Goal: Task Accomplishment & Management: Complete application form

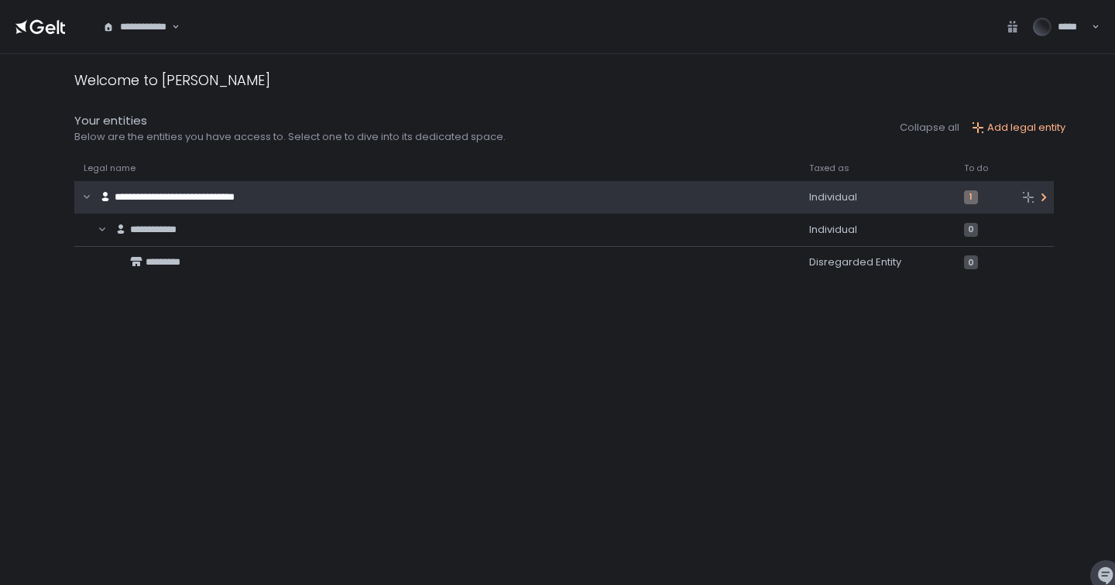
click at [190, 192] on span "**********" at bounding box center [175, 197] width 120 height 10
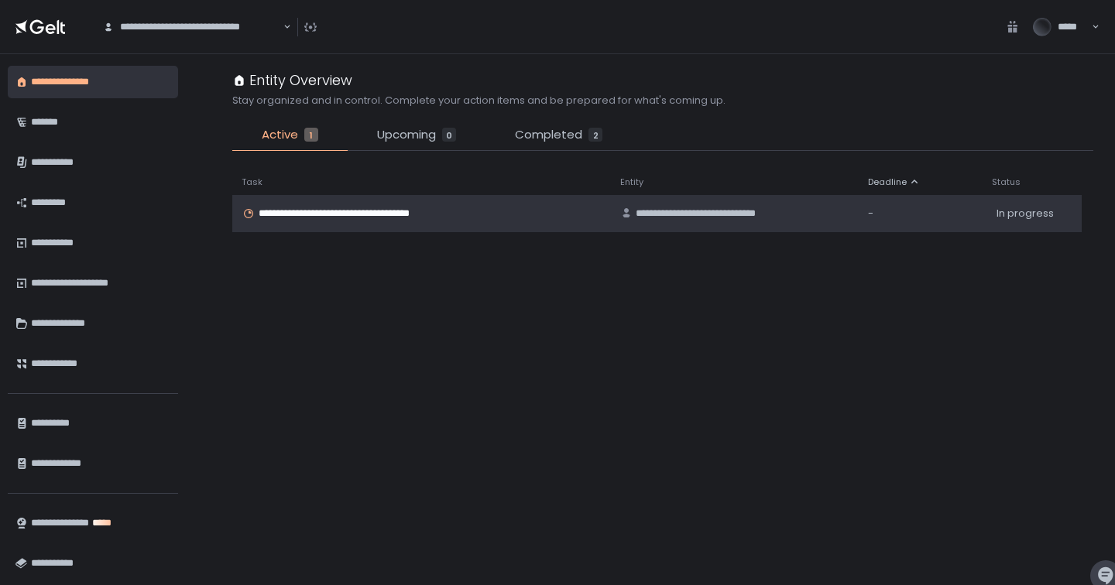
click at [331, 211] on span "**********" at bounding box center [353, 214] width 189 height 14
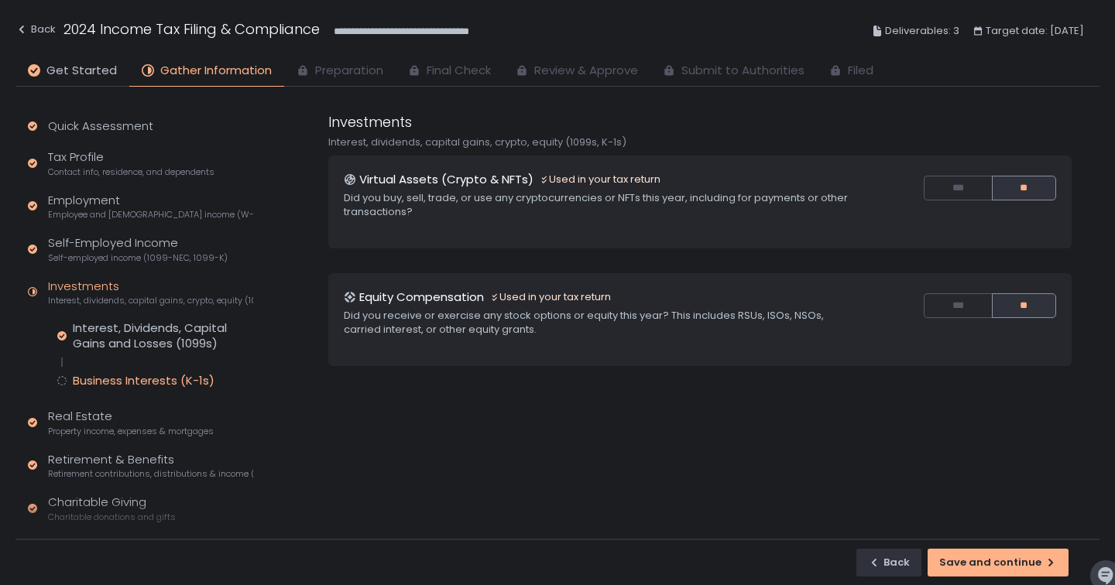
click at [102, 383] on div "Business Interests (K-1s)" at bounding box center [144, 380] width 142 height 15
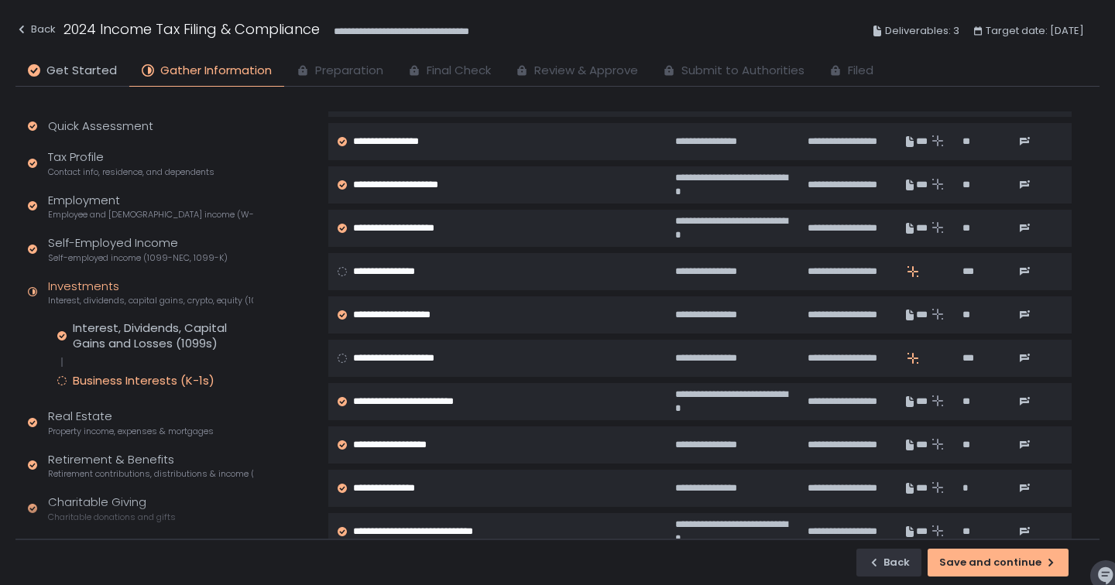
scroll to position [279, 0]
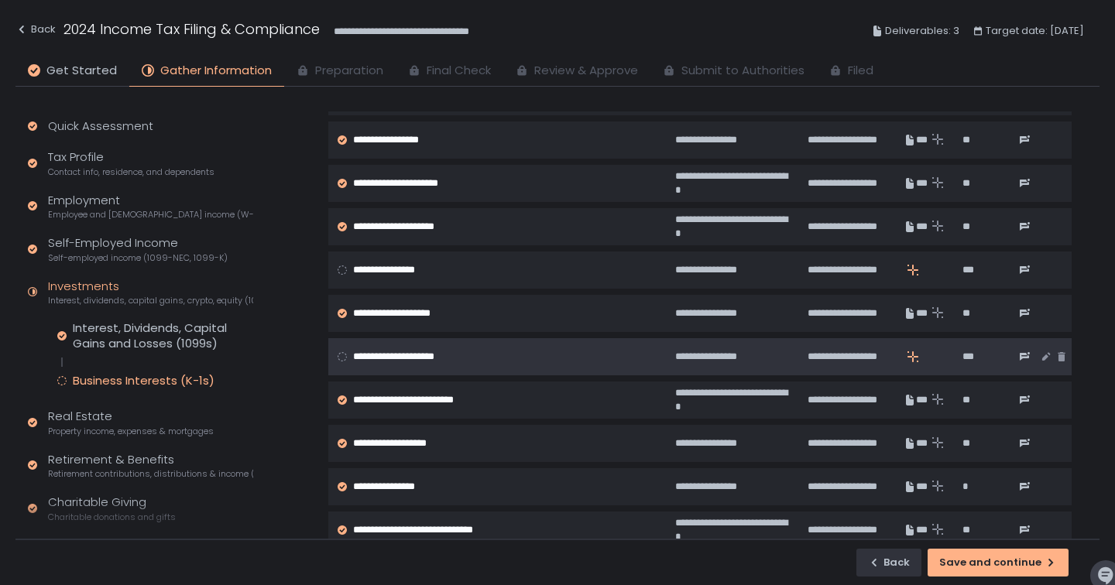
click at [340, 357] on circle at bounding box center [342, 356] width 9 height 9
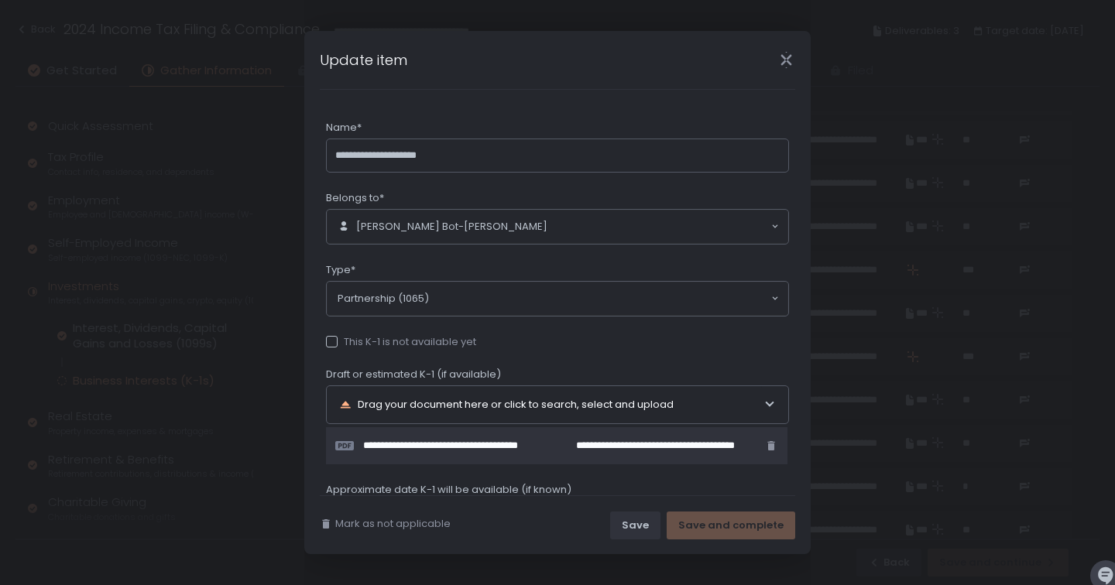
click at [326, 345] on div at bounding box center [332, 342] width 12 height 12
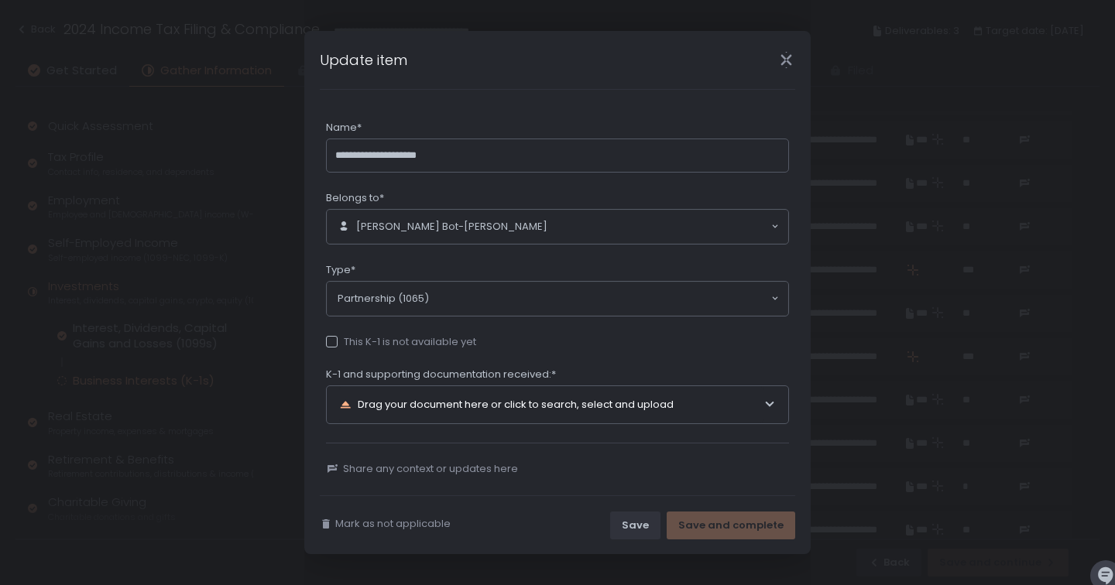
click at [379, 412] on div "Drag your document here or click to search, select and upload" at bounding box center [551, 404] width 424 height 37
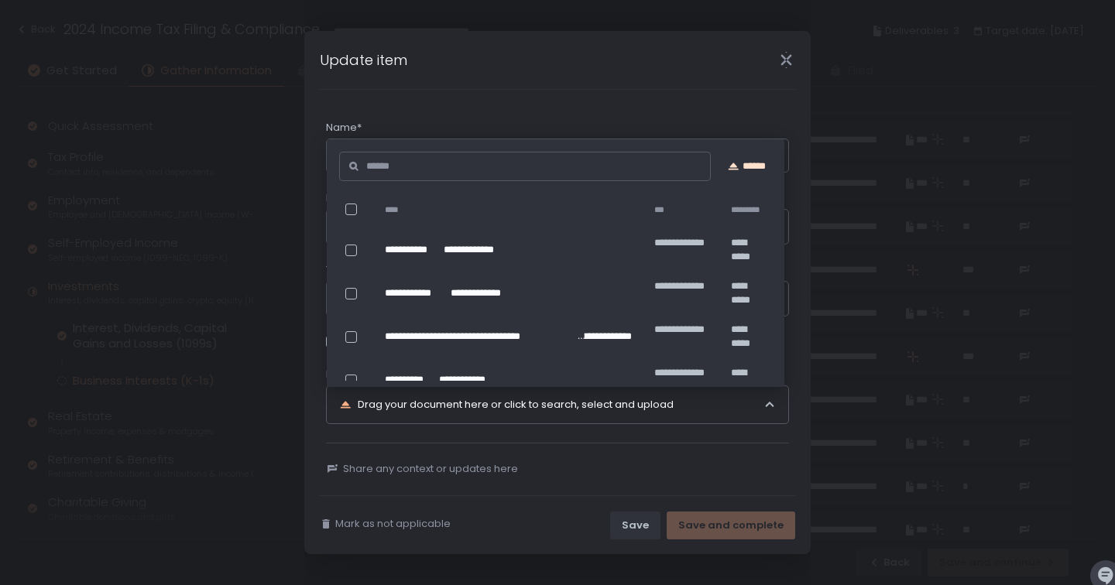
click at [756, 165] on div "******" at bounding box center [746, 166] width 52 height 14
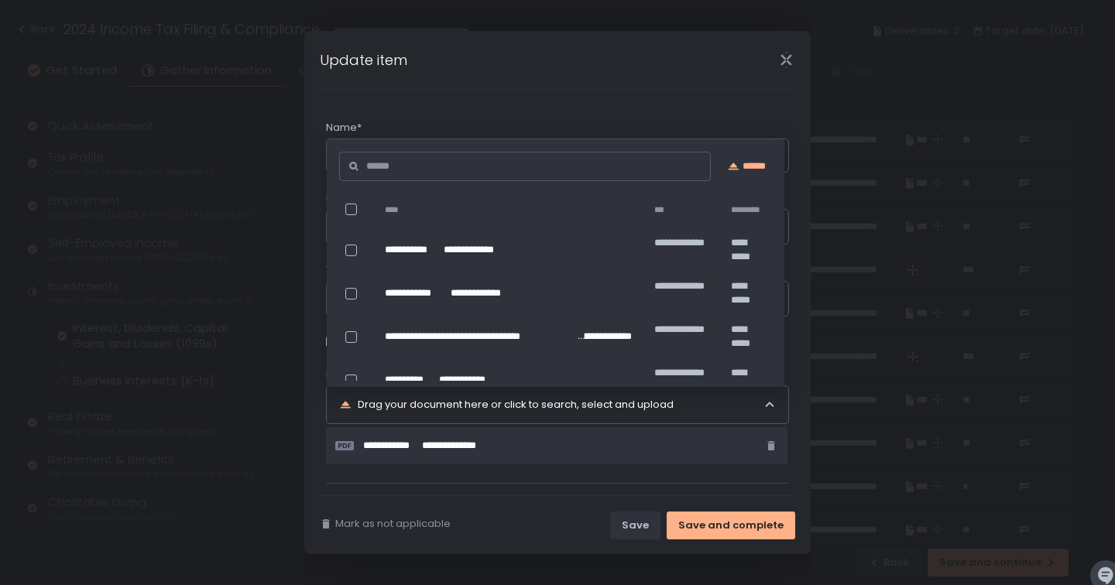
click at [708, 93] on div "**********" at bounding box center [557, 319] width 475 height 458
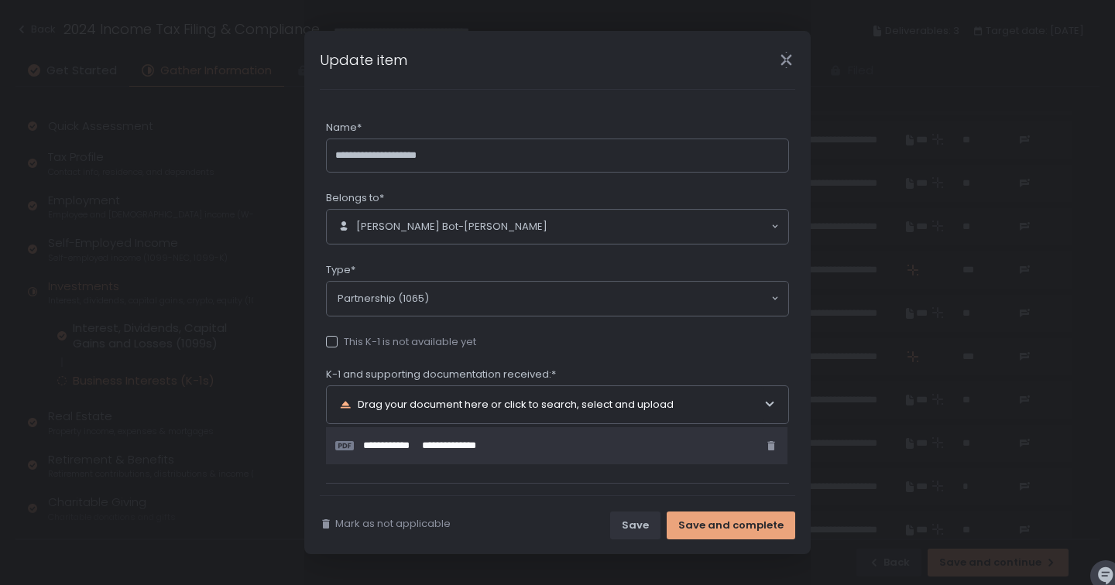
click at [732, 527] on div "Save and complete" at bounding box center [730, 526] width 105 height 14
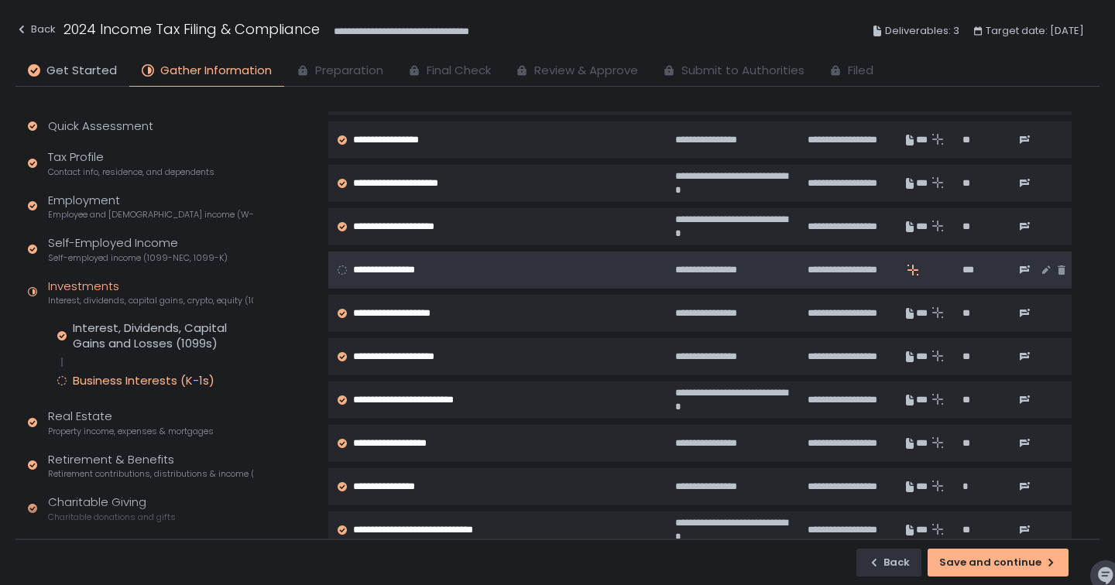
click at [343, 269] on circle at bounding box center [342, 270] width 9 height 9
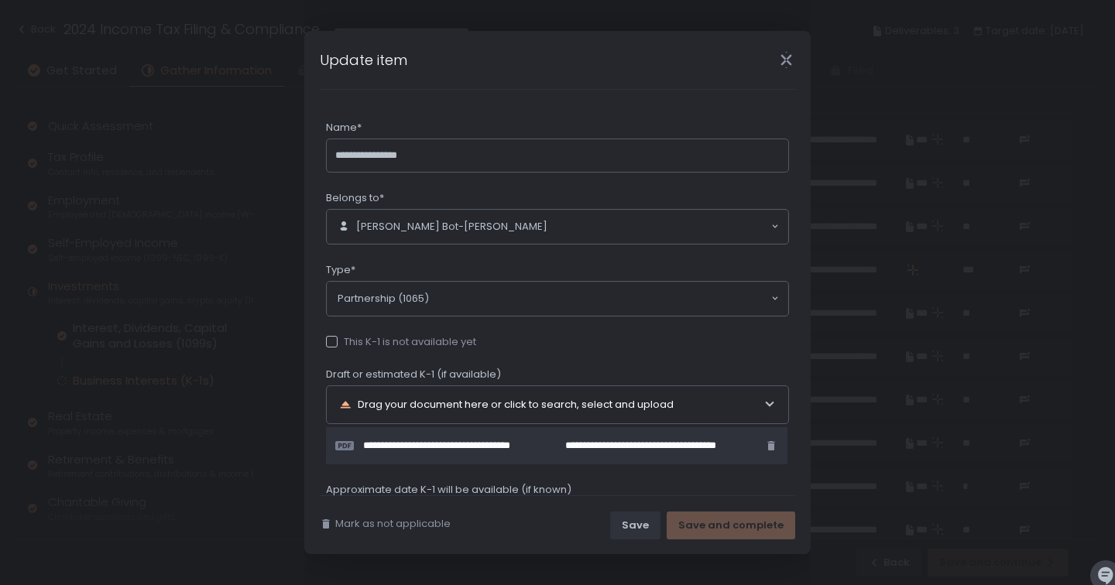
click at [334, 346] on div at bounding box center [332, 342] width 12 height 12
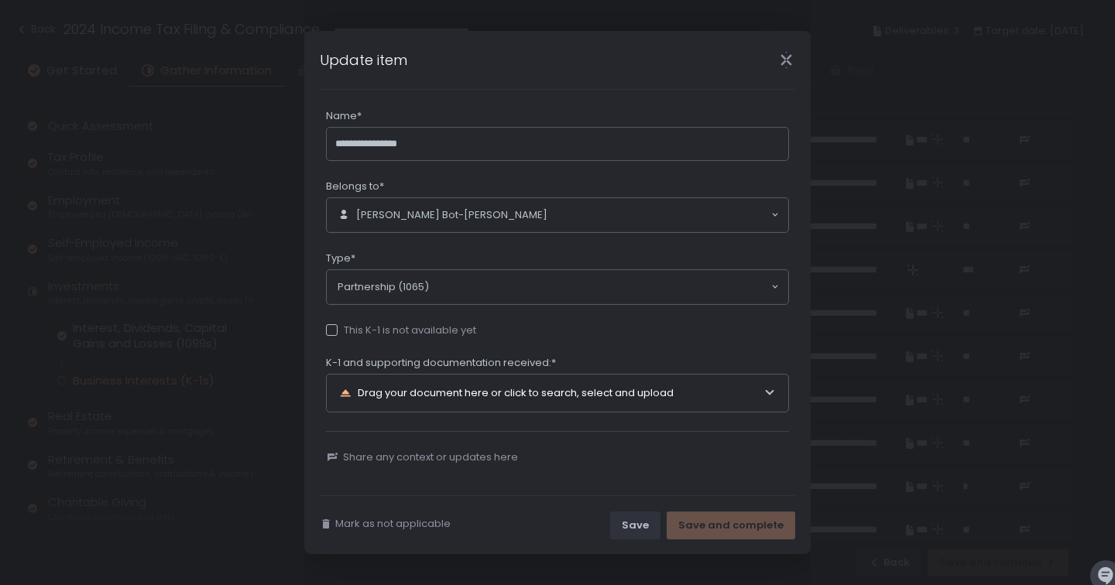
scroll to position [15, 0]
click at [705, 390] on div "Drag your document here or click to search, select and upload" at bounding box center [551, 393] width 424 height 37
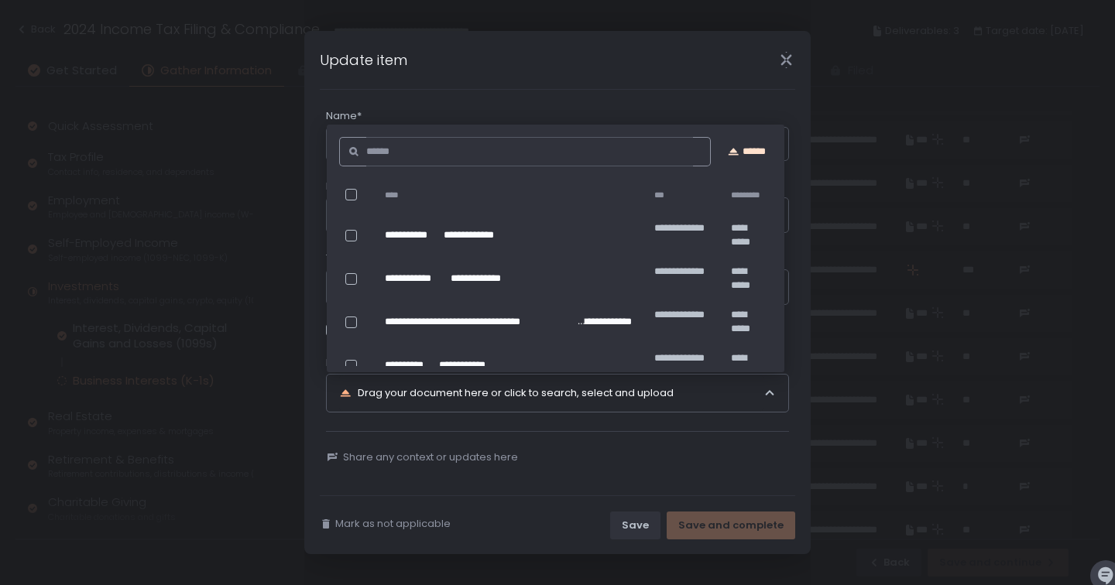
click at [754, 146] on div "******" at bounding box center [746, 152] width 52 height 14
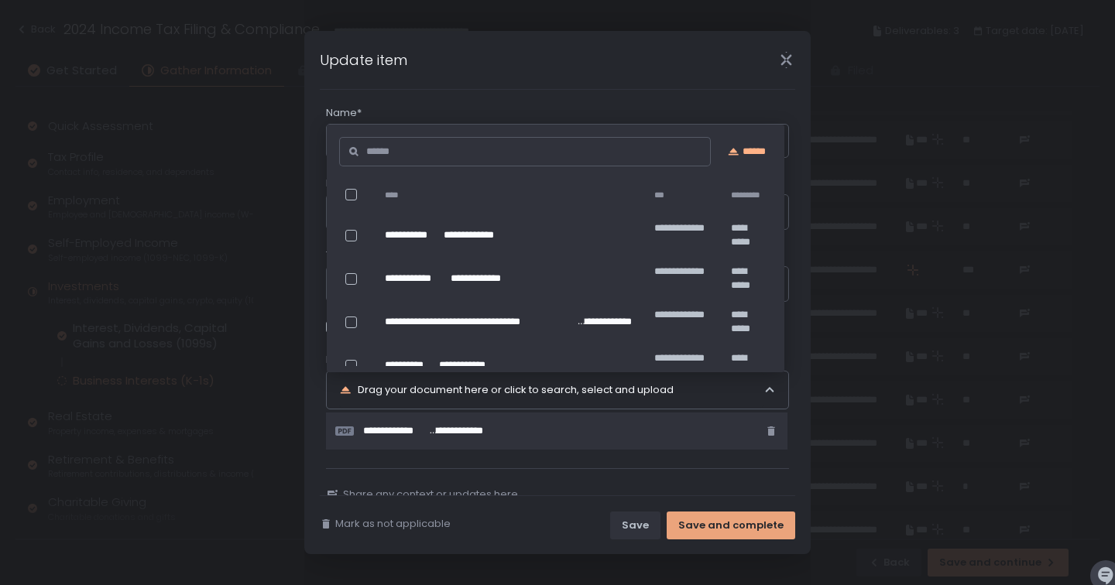
click at [736, 526] on div "Save and complete" at bounding box center [730, 526] width 105 height 14
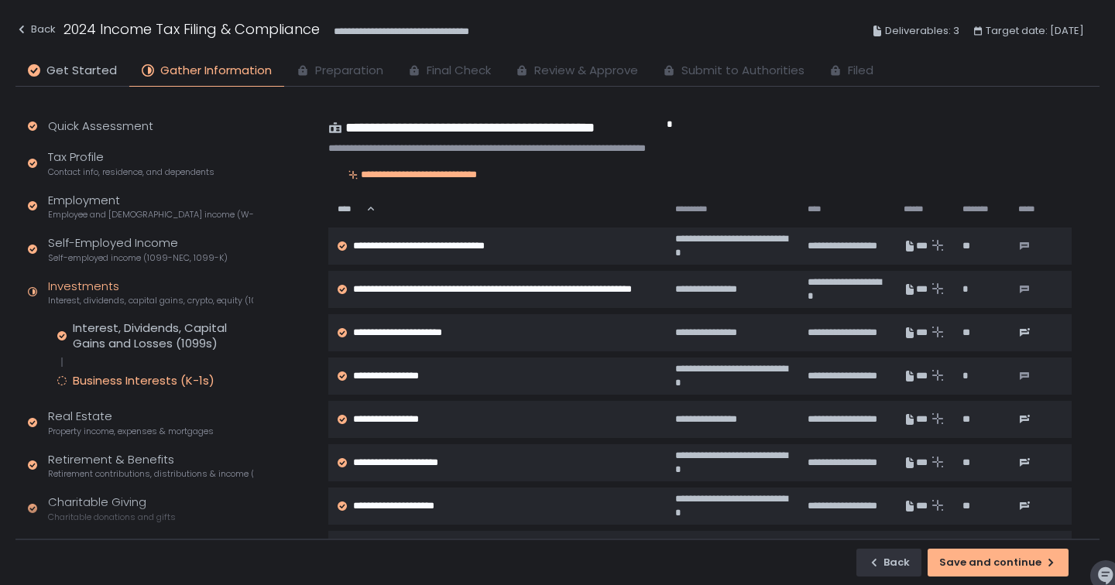
scroll to position [0, 0]
click at [992, 566] on div "Save and continue" at bounding box center [998, 563] width 118 height 14
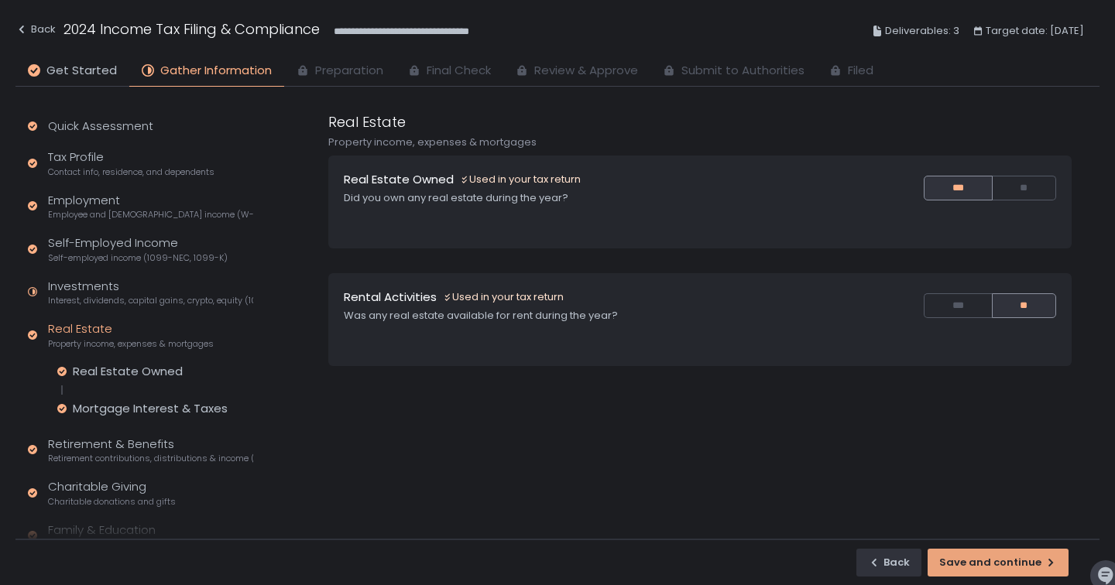
click at [1006, 566] on div "Save and continue" at bounding box center [998, 563] width 118 height 14
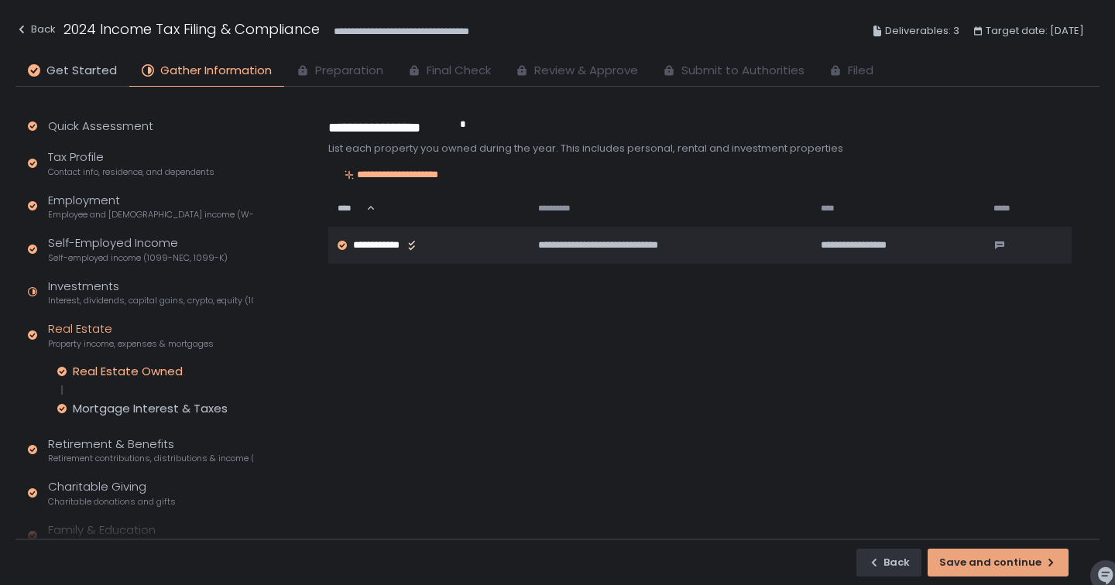
click at [1006, 566] on div "Save and continue" at bounding box center [998, 563] width 118 height 14
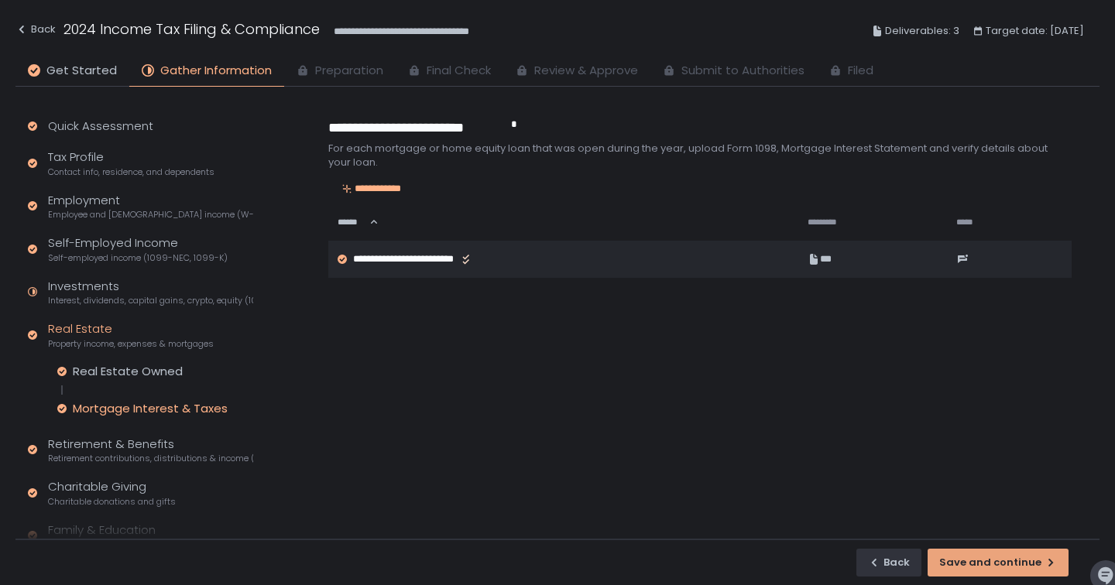
click at [1006, 566] on div "Save and continue" at bounding box center [998, 563] width 118 height 14
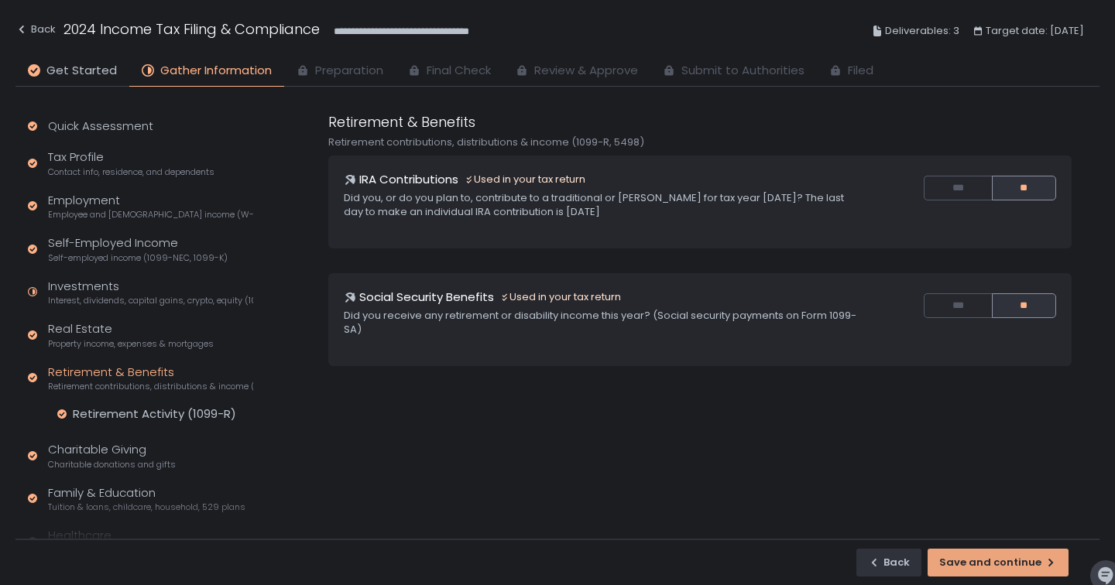
click at [1006, 566] on div "Save and continue" at bounding box center [998, 563] width 118 height 14
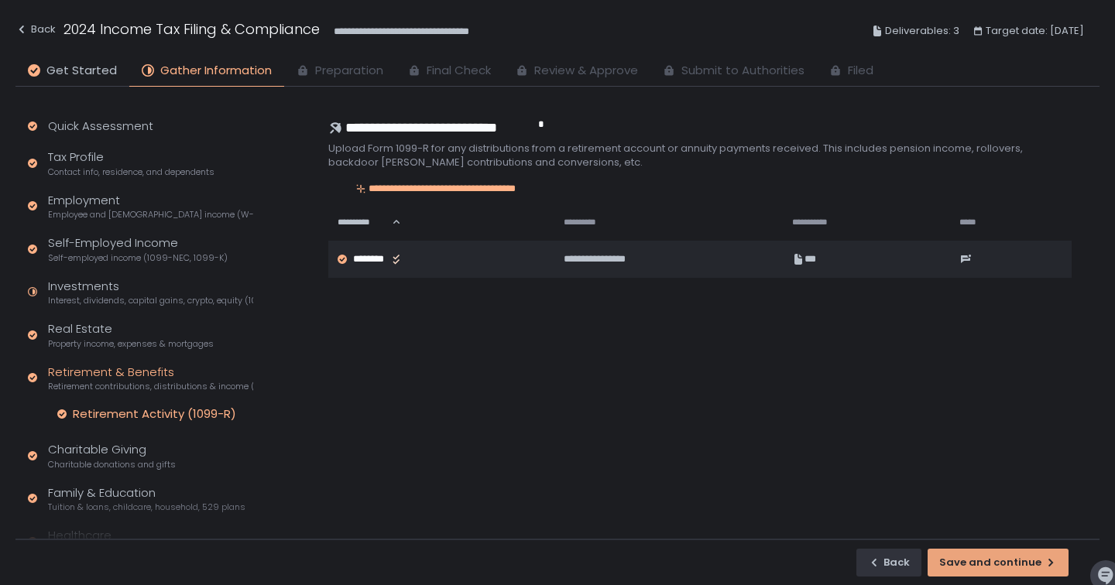
click at [1006, 566] on div "Save and continue" at bounding box center [998, 563] width 118 height 14
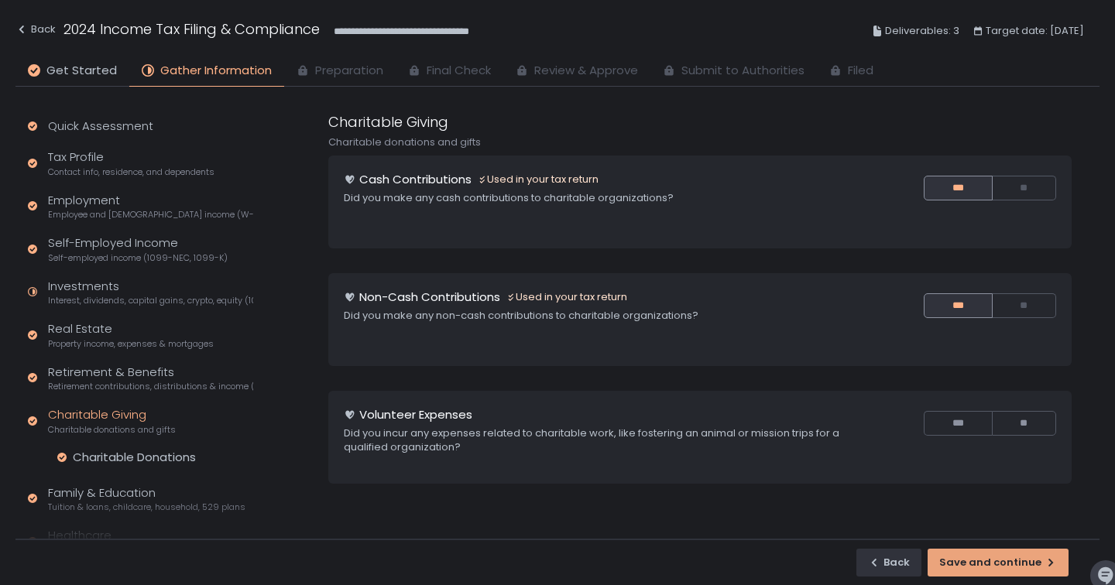
click at [1010, 566] on div "Save and continue" at bounding box center [998, 563] width 118 height 14
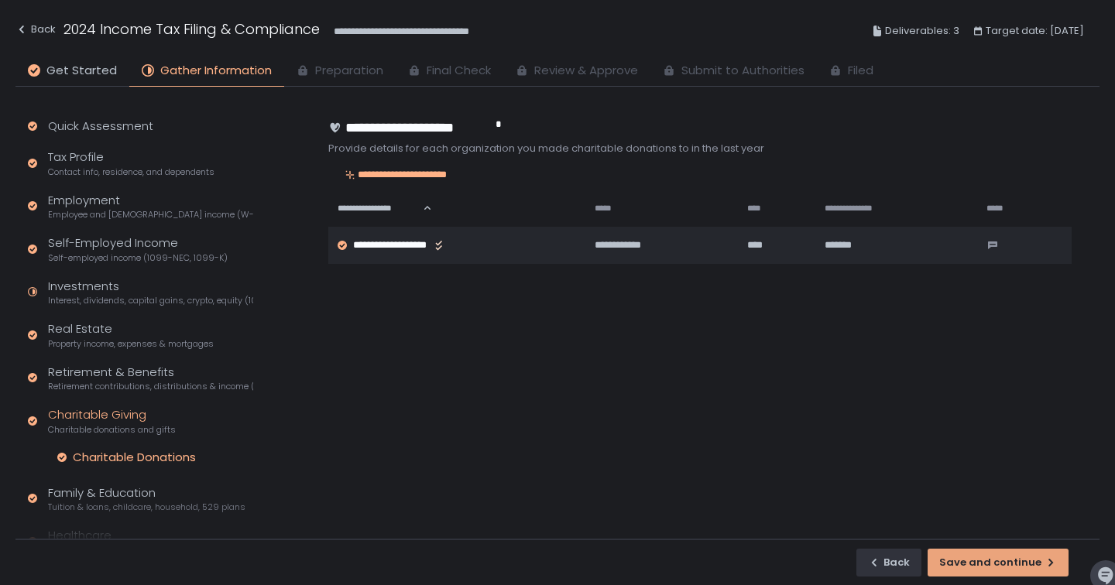
click at [1010, 566] on div "Save and continue" at bounding box center [998, 563] width 118 height 14
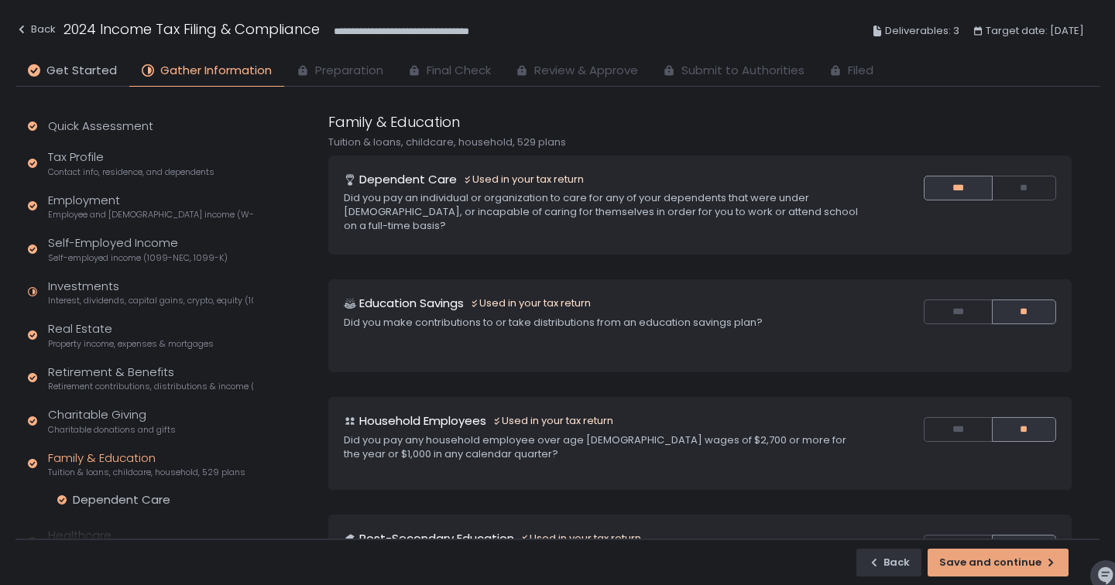
click at [1010, 566] on div "Save and continue" at bounding box center [998, 563] width 118 height 14
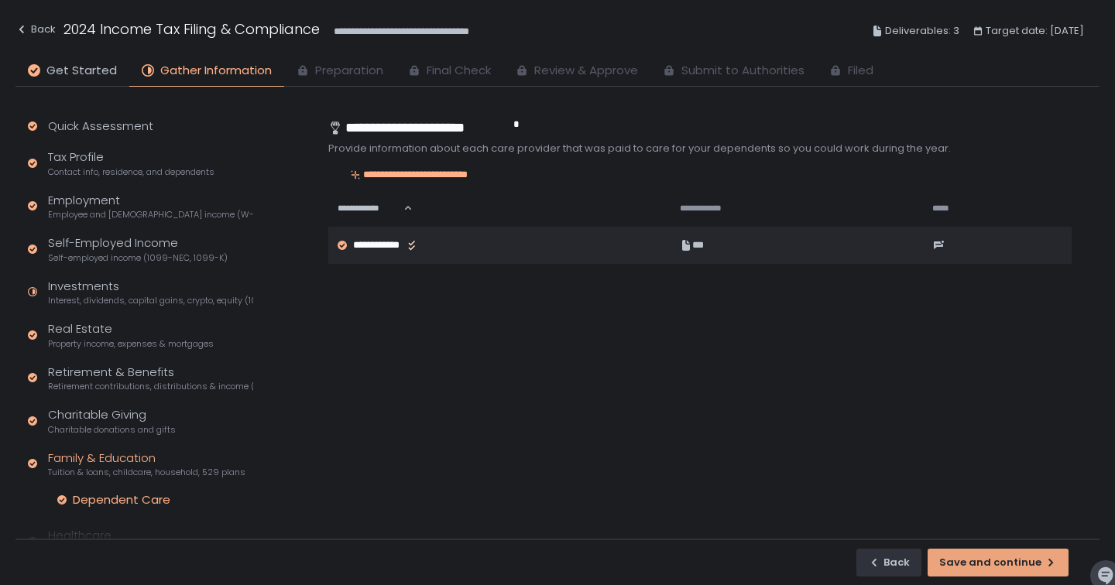
click at [1010, 566] on div "Save and continue" at bounding box center [998, 563] width 118 height 14
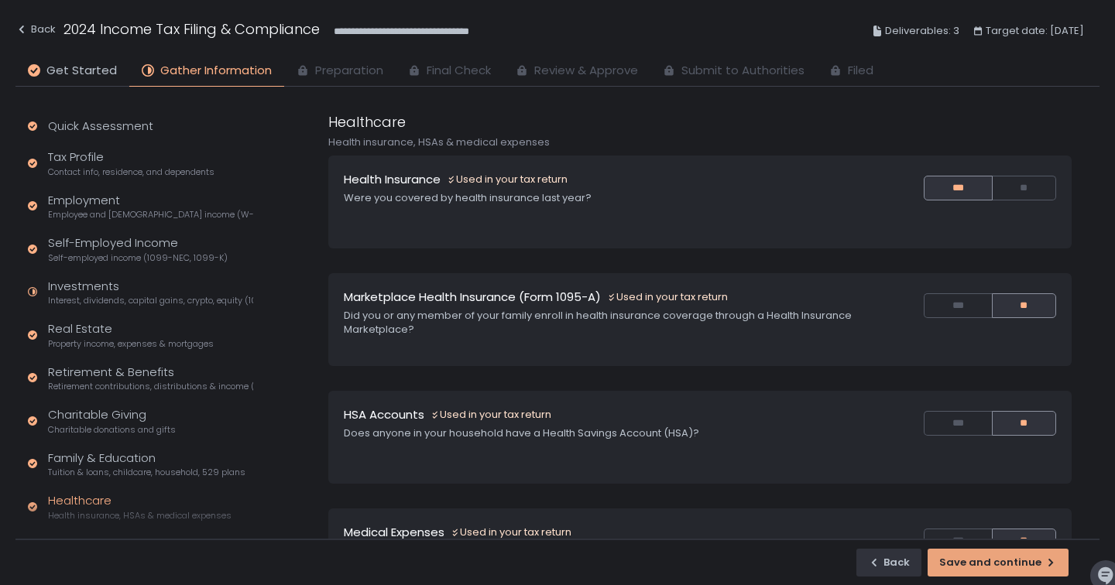
click at [1010, 566] on div "Save and continue" at bounding box center [998, 563] width 118 height 14
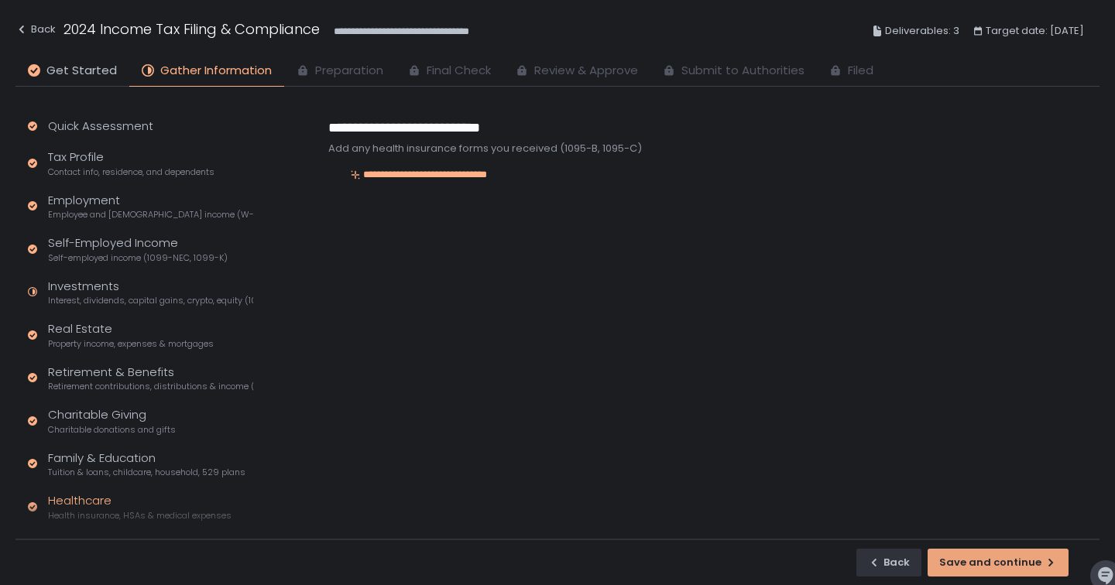
click at [1010, 566] on div "Save and continue" at bounding box center [998, 563] width 118 height 14
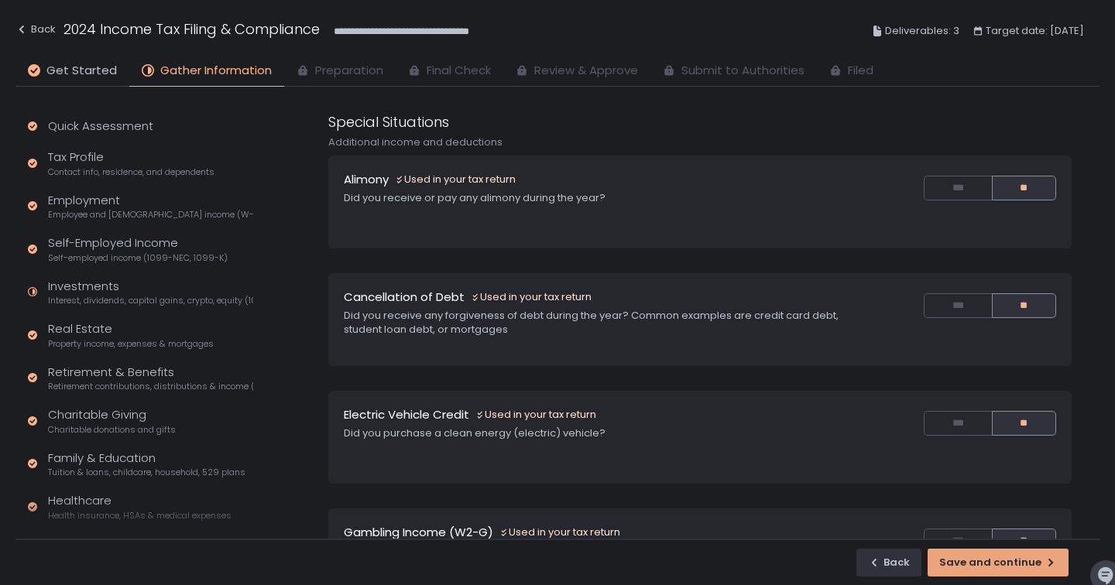
click at [1006, 561] on div "Save and continue" at bounding box center [998, 563] width 118 height 14
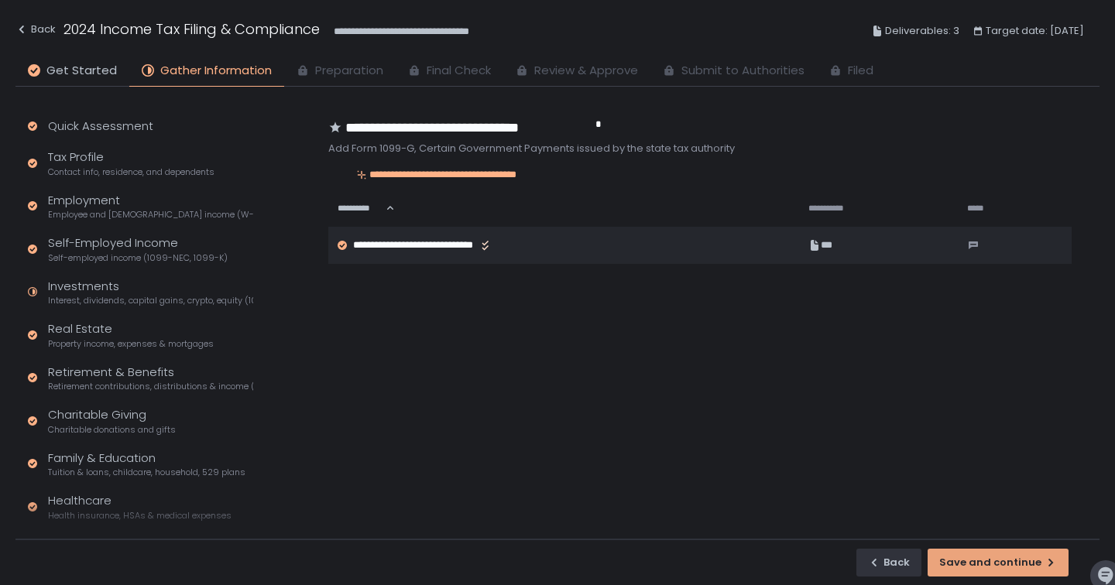
click at [1007, 562] on div "Save and continue" at bounding box center [998, 563] width 118 height 14
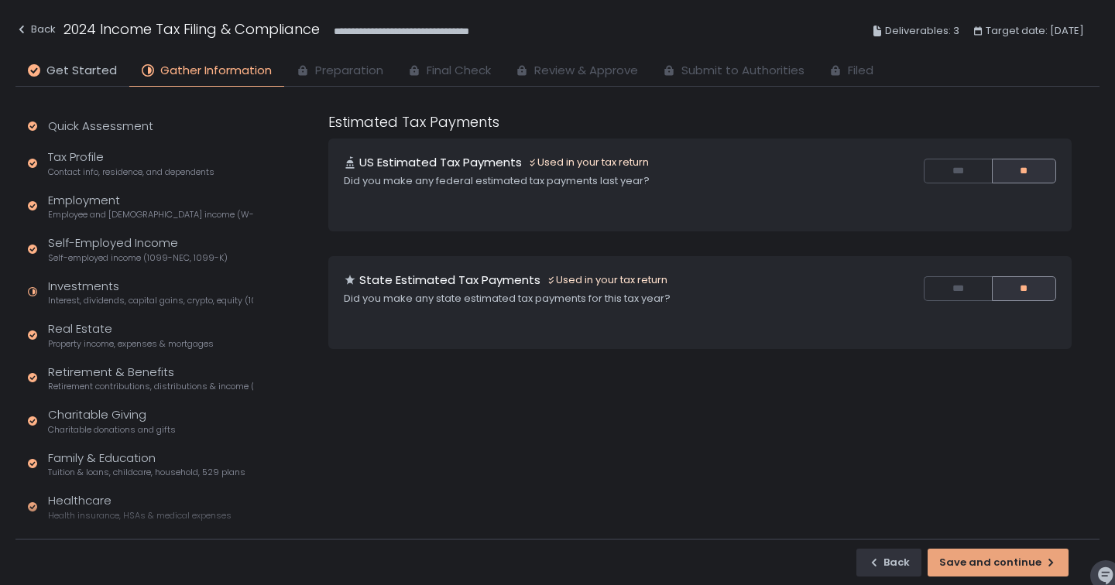
click at [996, 563] on div "Save and continue" at bounding box center [998, 563] width 118 height 14
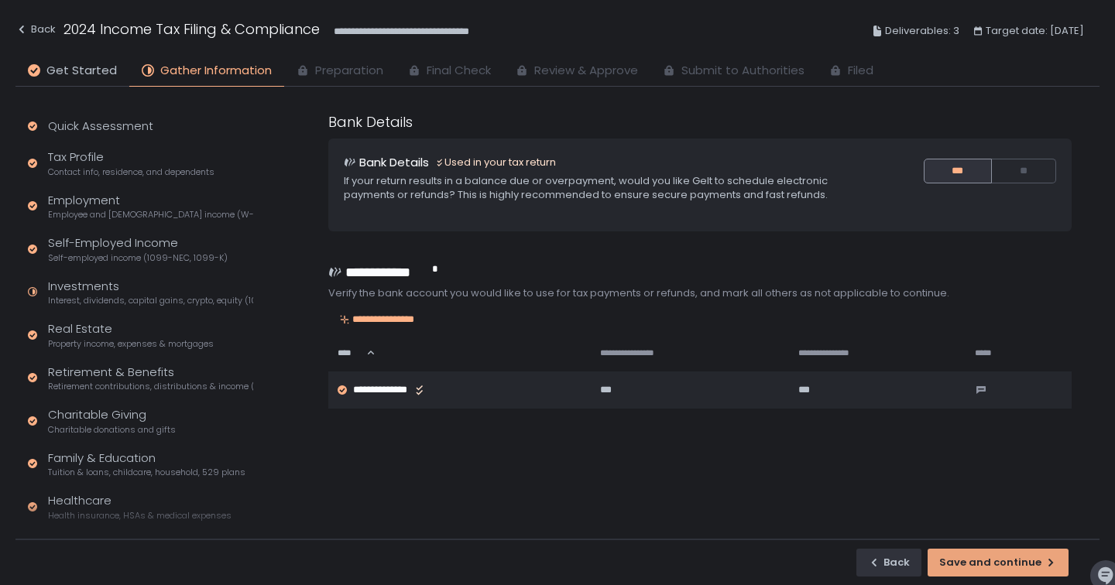
click at [988, 562] on div "Save and continue" at bounding box center [998, 563] width 118 height 14
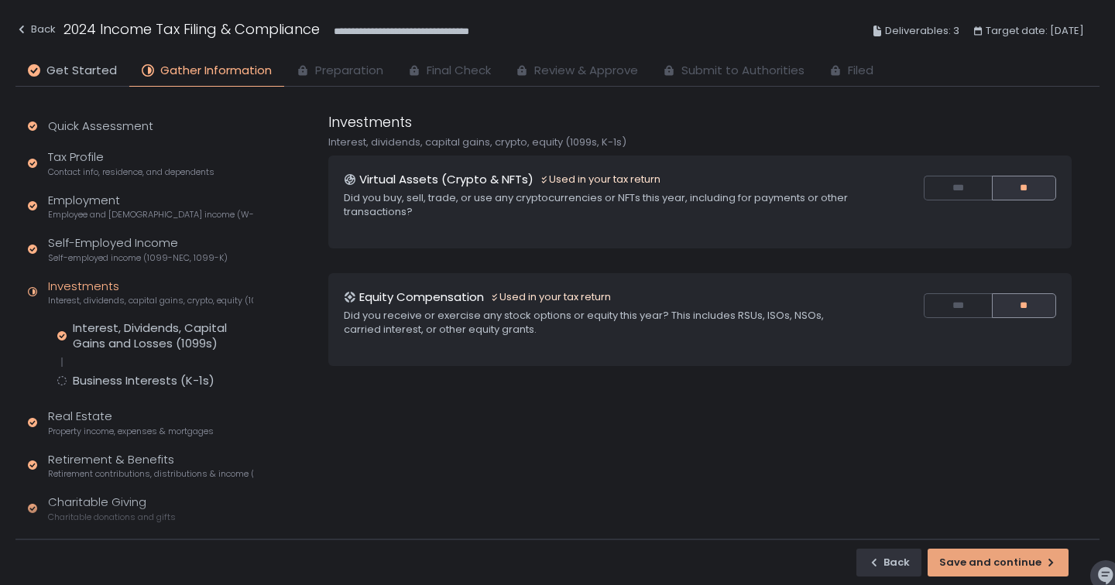
click at [991, 562] on div "Save and continue" at bounding box center [998, 563] width 118 height 14
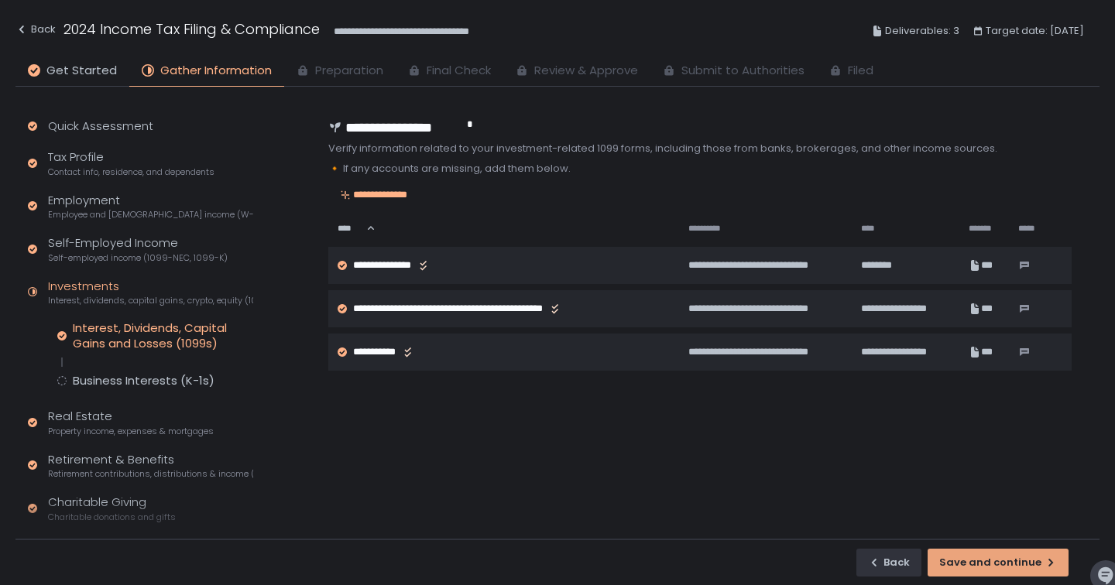
click at [995, 562] on div "Save and continue" at bounding box center [998, 563] width 118 height 14
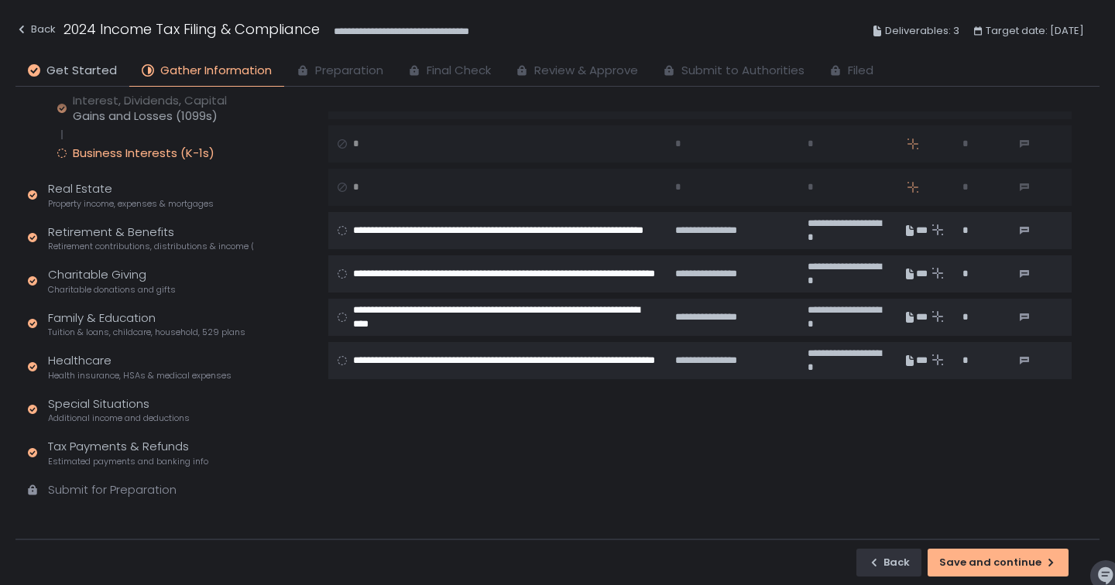
scroll to position [227, 0]
click at [125, 488] on div "Submit for Preparation" at bounding box center [112, 491] width 129 height 18
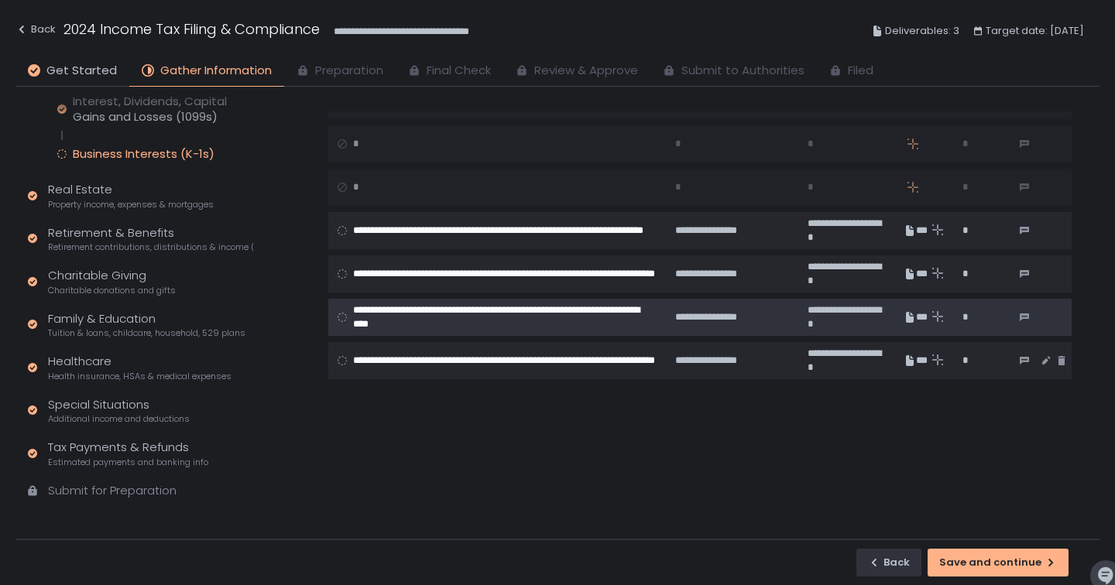
scroll to position [926, 0]
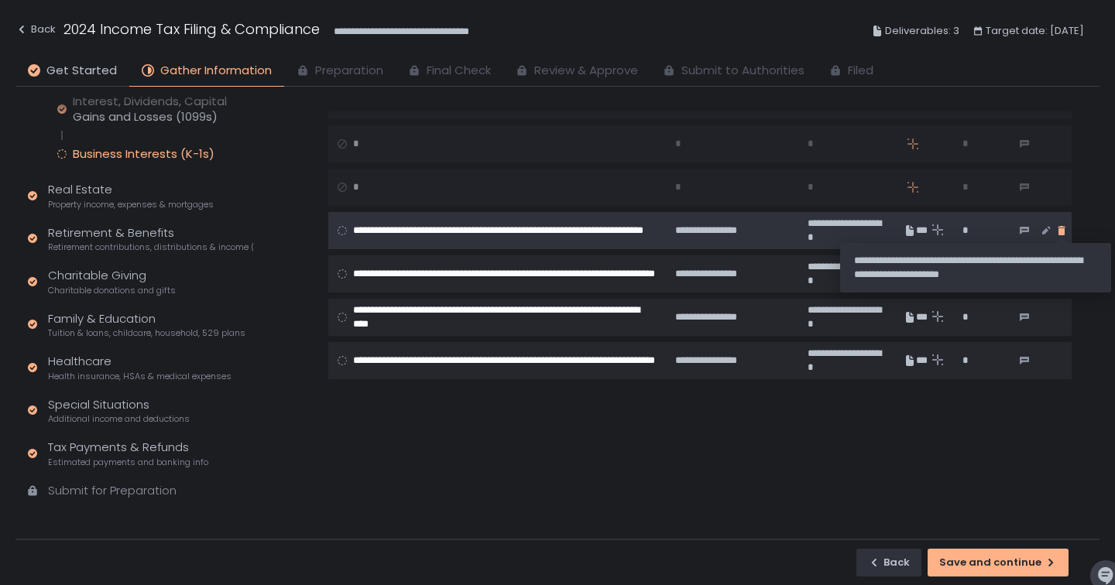
click at [1061, 228] on icon "button" at bounding box center [1061, 230] width 7 height 9
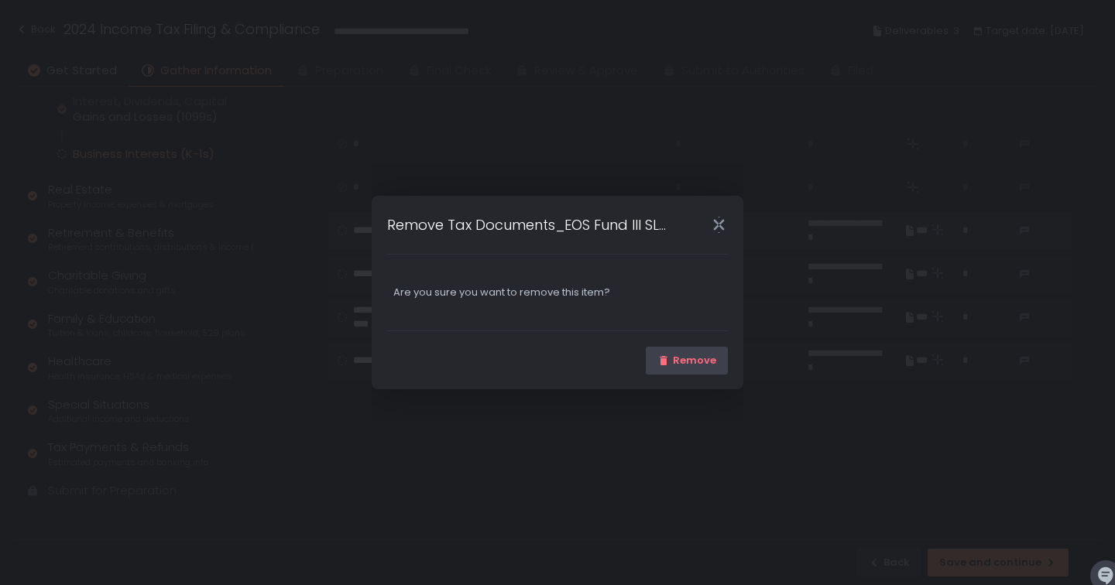
click at [690, 360] on div "Remove" at bounding box center [686, 361] width 59 height 14
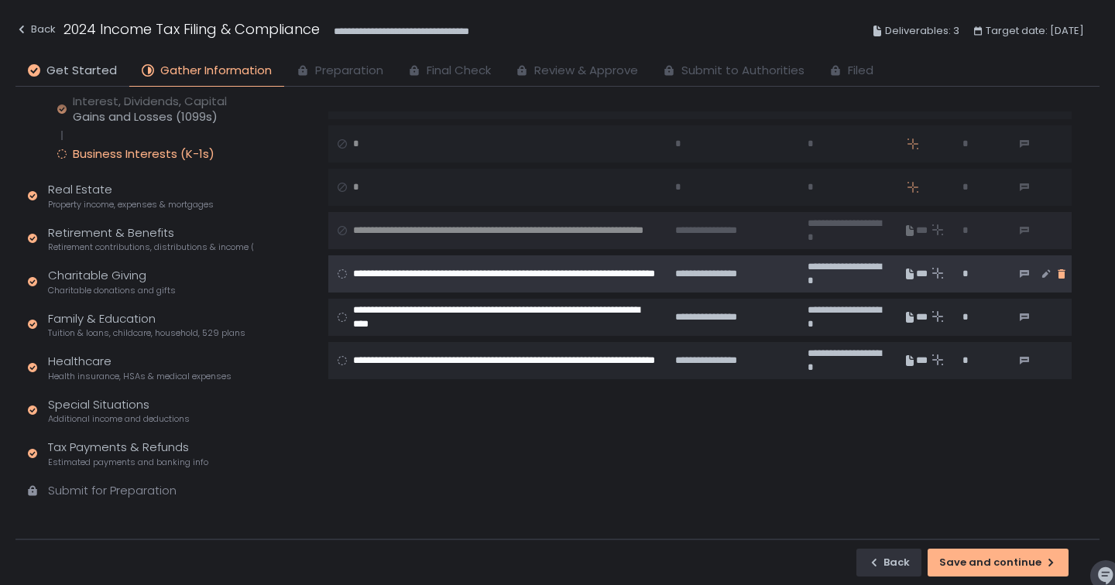
click at [1065, 274] on icon "button" at bounding box center [1061, 273] width 7 height 9
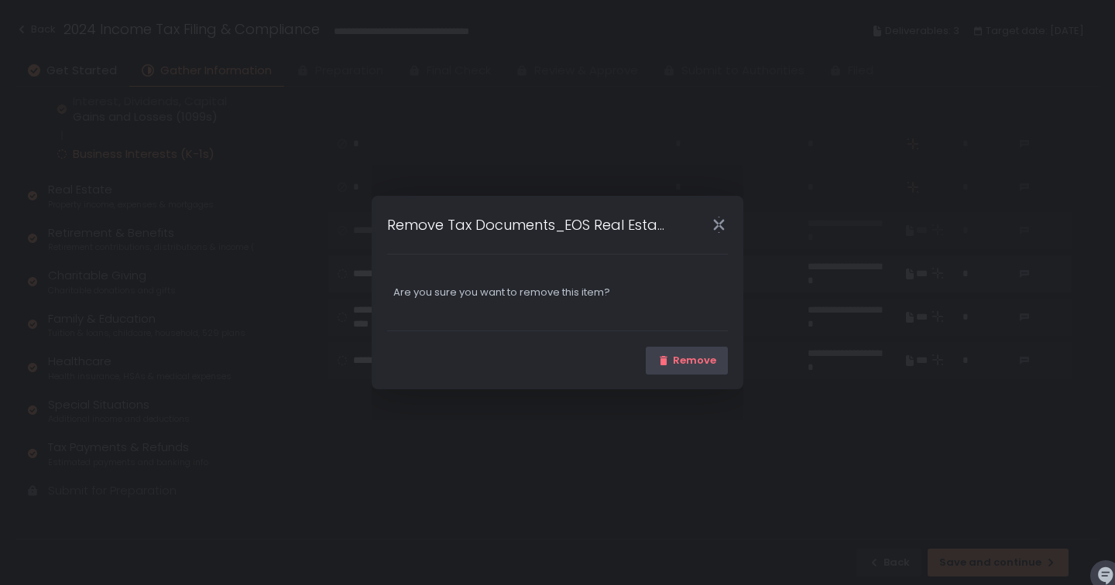
click at [708, 356] on div "Remove" at bounding box center [686, 361] width 59 height 14
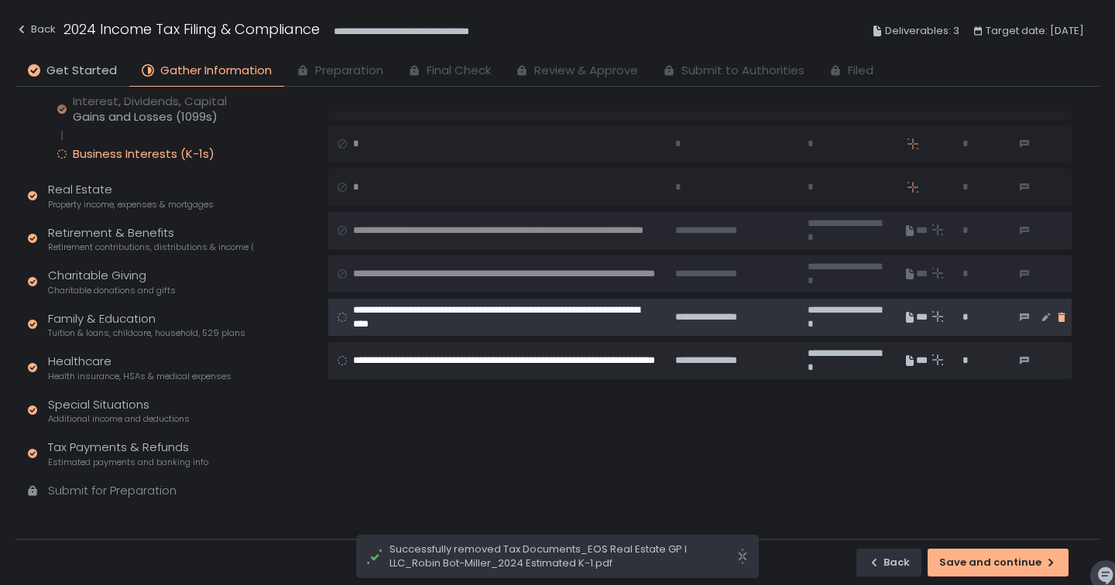
click at [1065, 316] on icon "button" at bounding box center [1061, 317] width 7 height 9
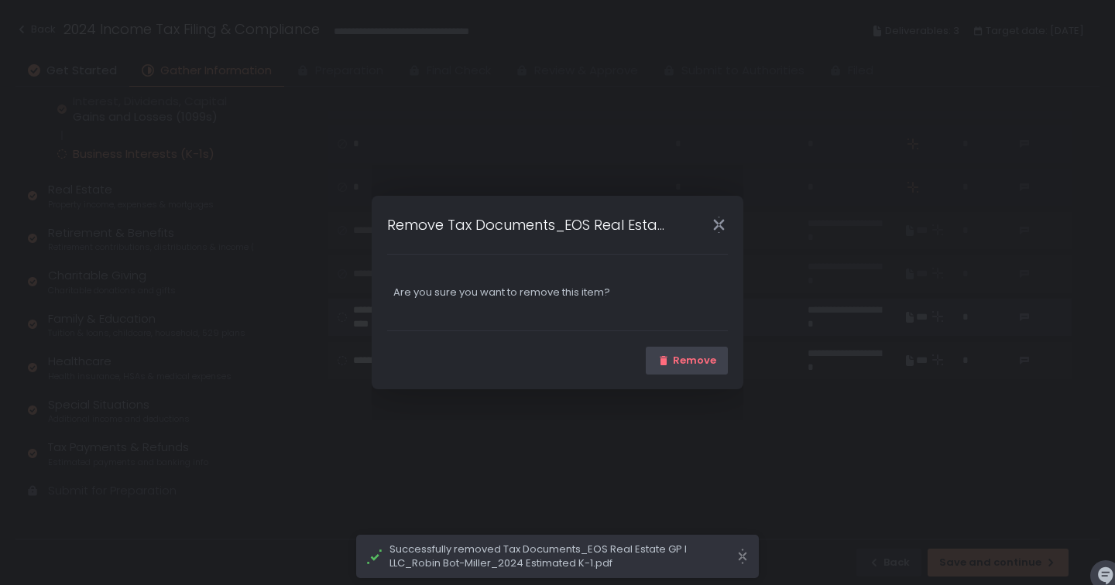
click at [699, 366] on div "Remove" at bounding box center [686, 361] width 59 height 14
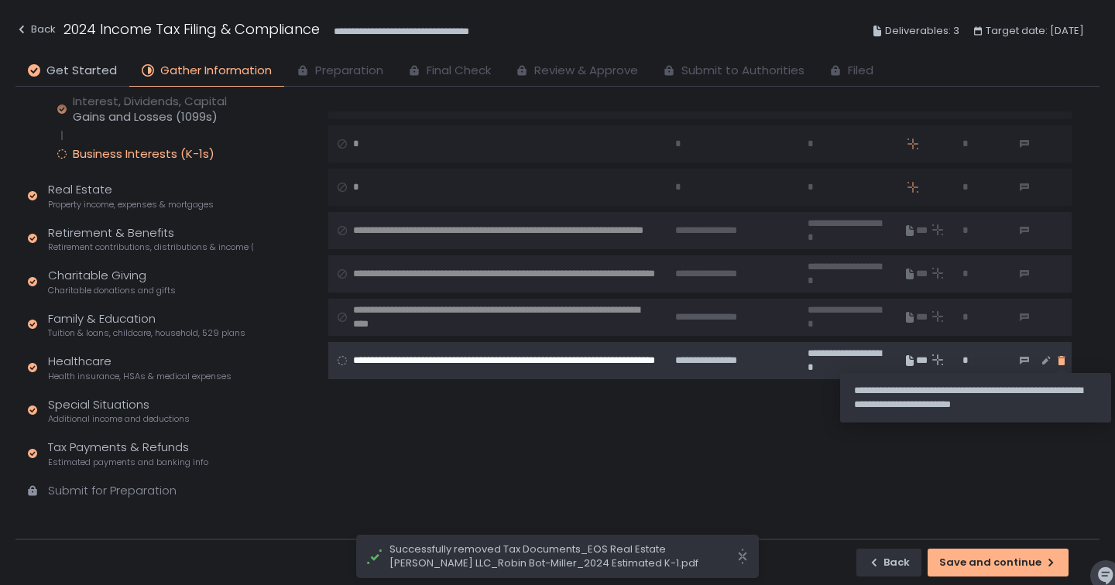
click at [1062, 358] on icon "button" at bounding box center [1061, 360] width 7 height 9
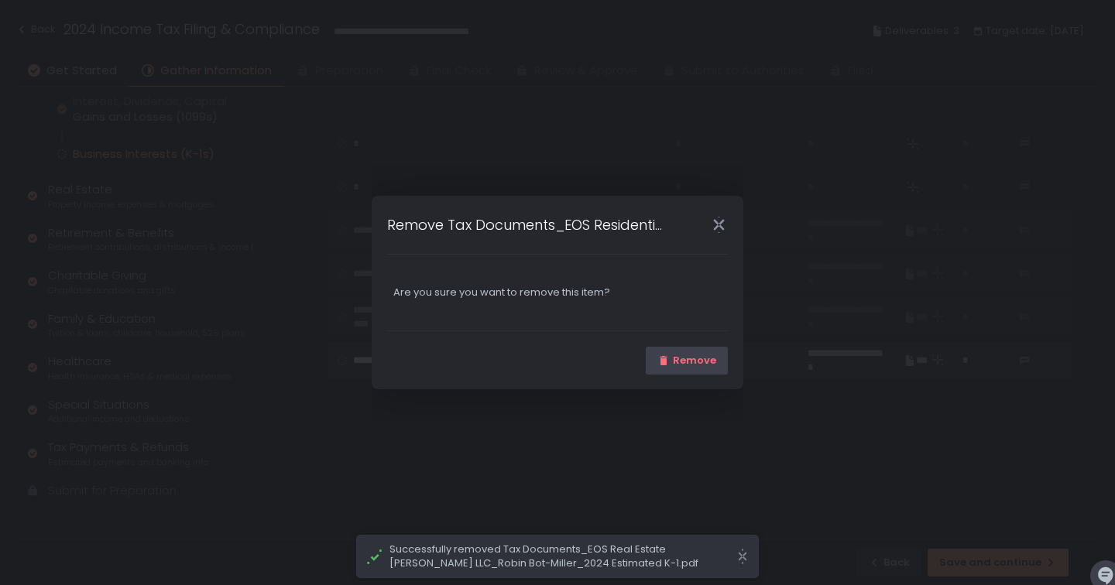
click at [702, 362] on div "Remove" at bounding box center [686, 361] width 59 height 14
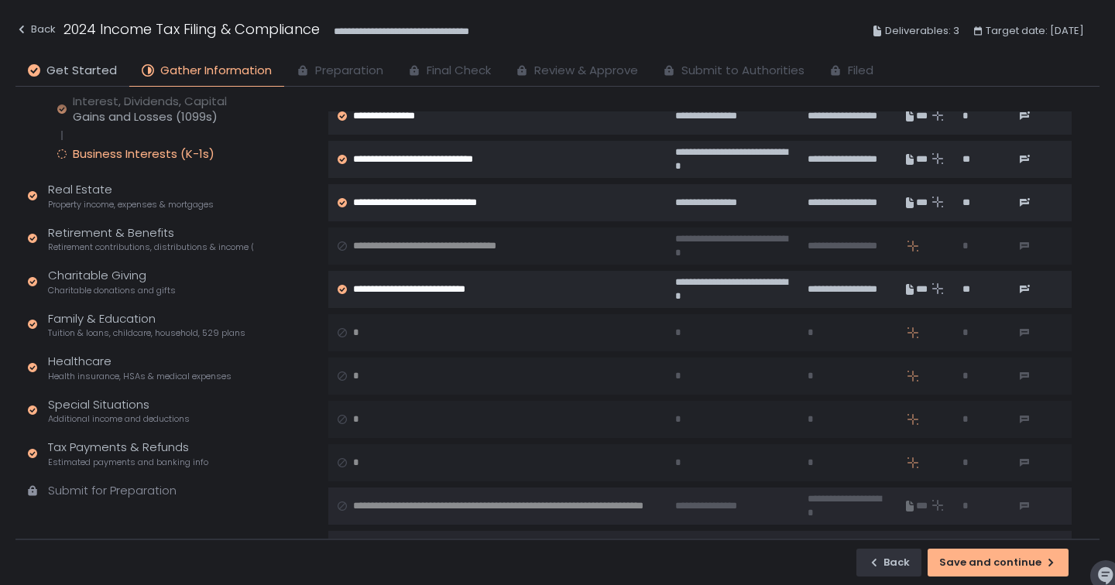
scroll to position [650, 0]
click at [976, 561] on div "Save and continue" at bounding box center [998, 563] width 118 height 14
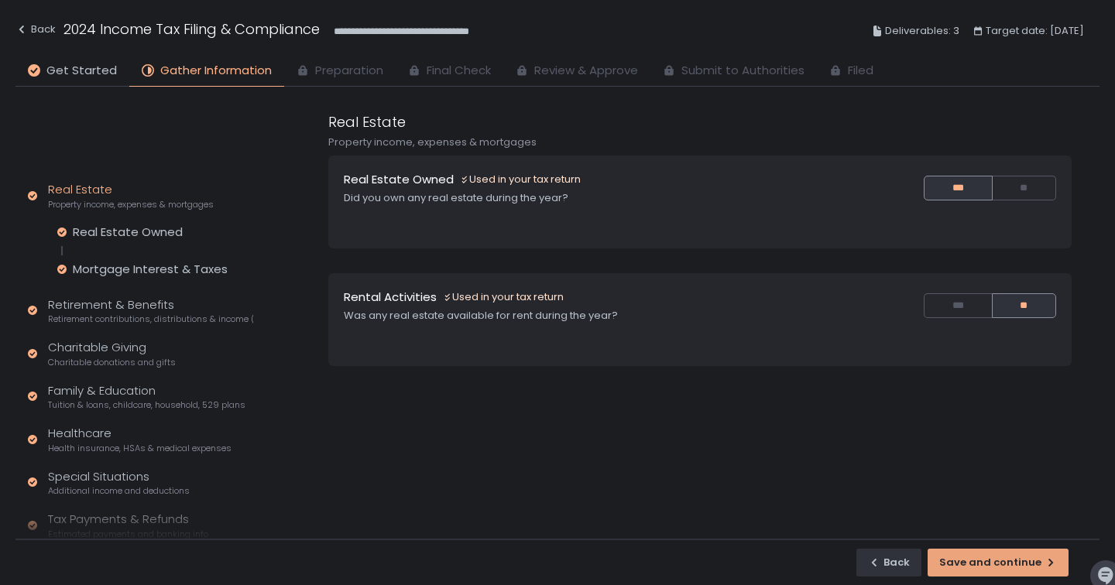
scroll to position [211, 0]
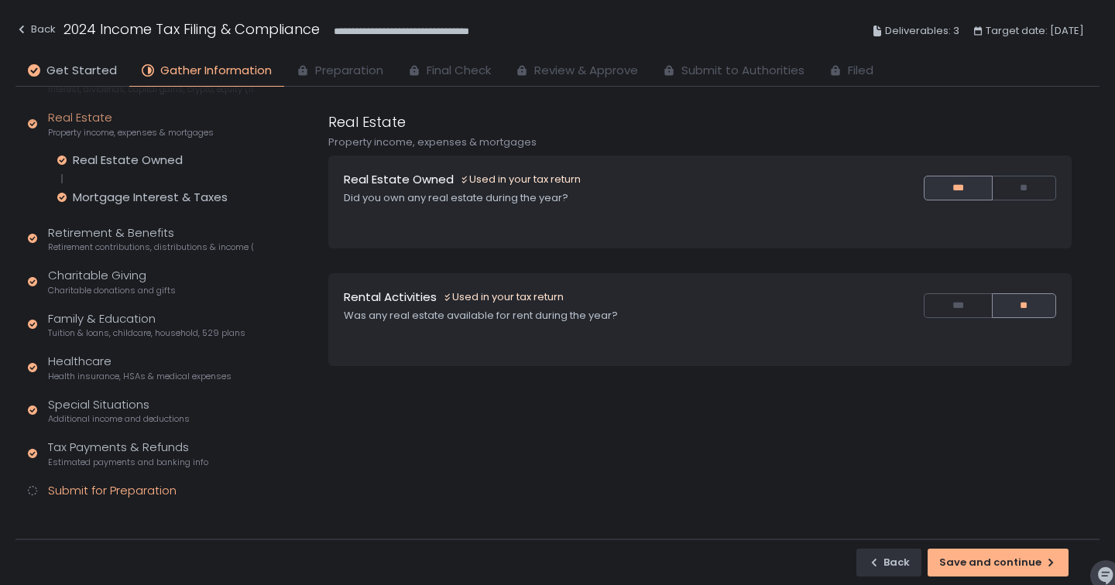
click at [70, 488] on div "Submit for Preparation" at bounding box center [112, 491] width 129 height 18
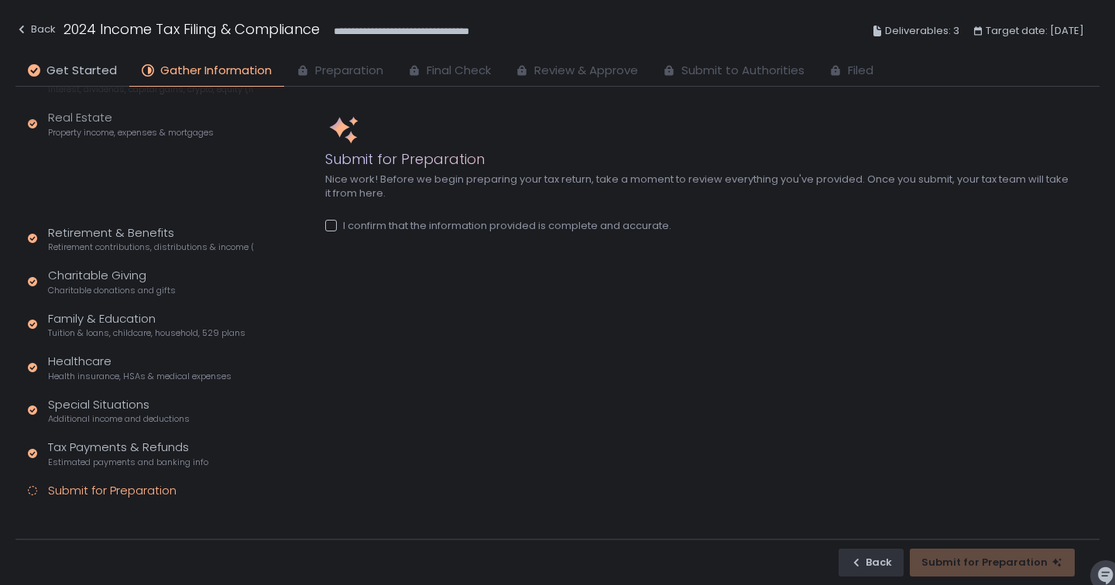
scroll to position [139, 0]
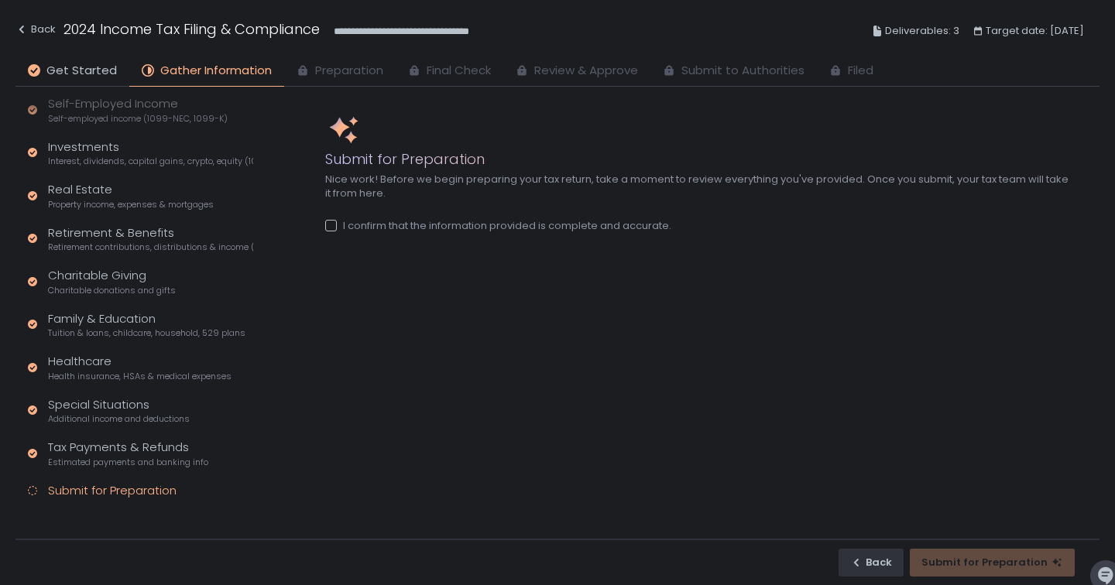
click at [331, 229] on div at bounding box center [331, 226] width 12 height 12
click at [1010, 561] on div "Submit for Preparation" at bounding box center [992, 563] width 142 height 14
